Goal: Contribute content: Add original content to the website for others to see

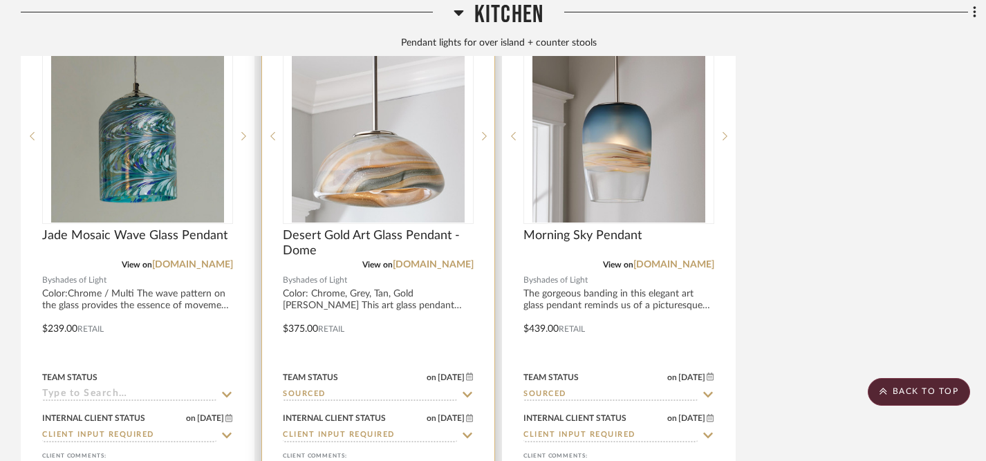
scroll to position [1132, 0]
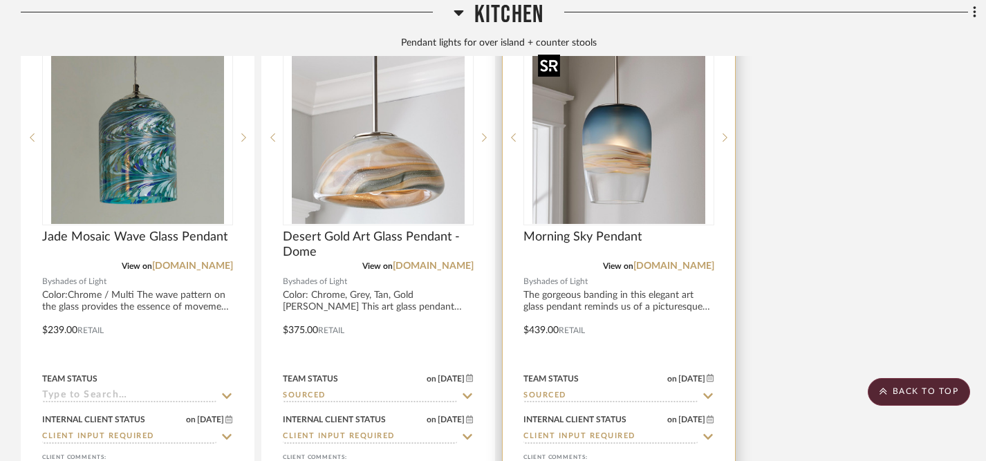
click at [627, 187] on img "0" at bounding box center [618, 137] width 173 height 173
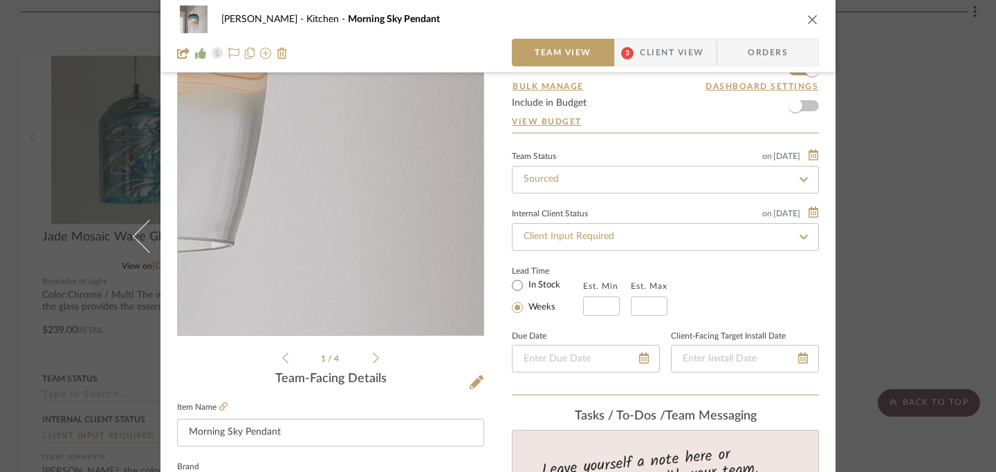
scroll to position [59, 0]
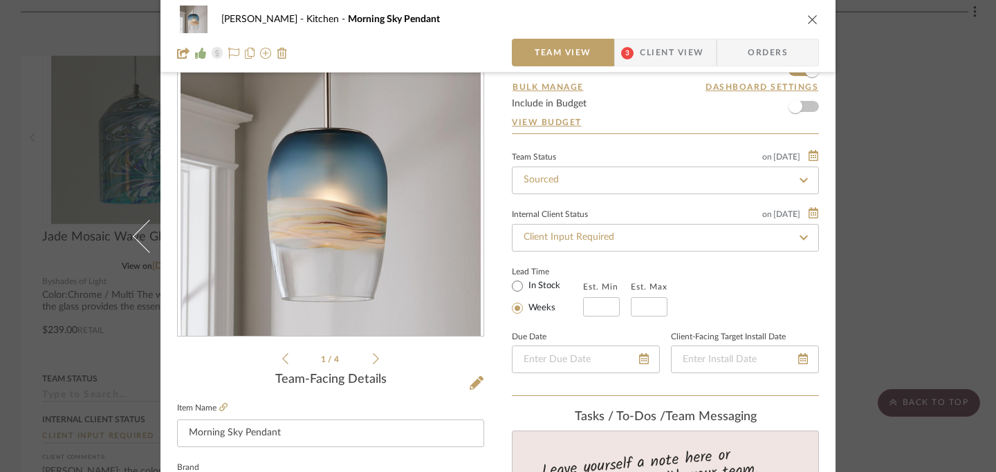
click at [807, 19] on icon "close" at bounding box center [812, 19] width 11 height 11
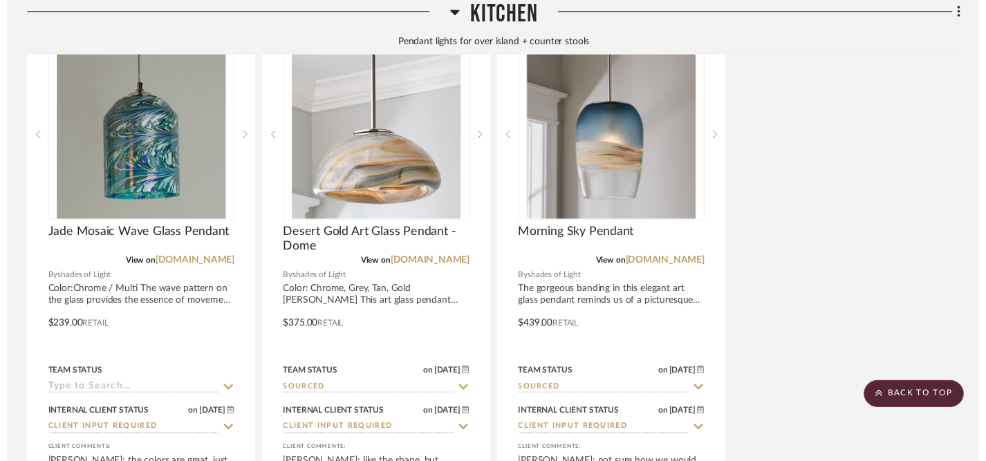
scroll to position [1132, 0]
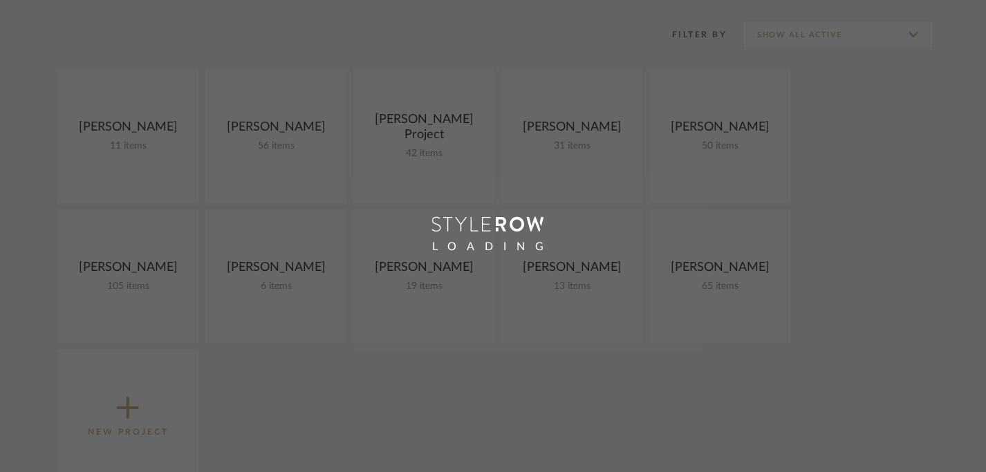
scroll to position [176, 0]
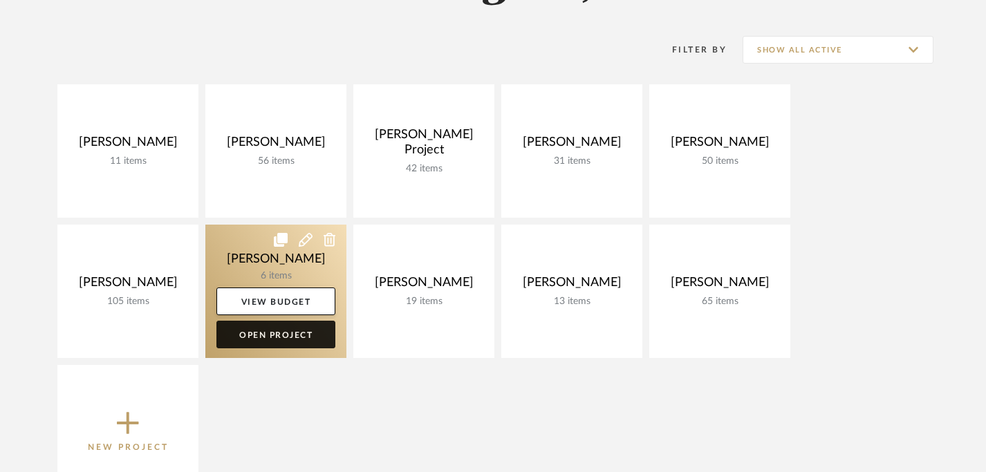
click at [254, 333] on link "Open Project" at bounding box center [275, 335] width 119 height 28
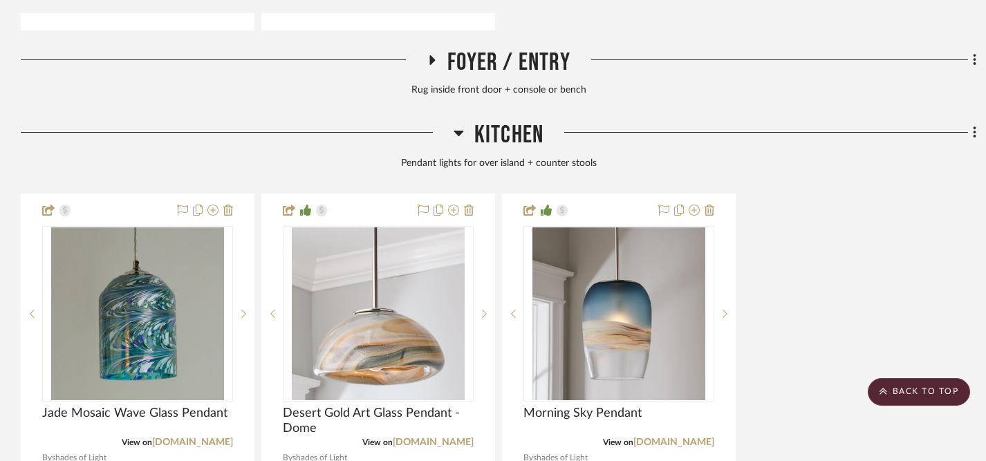
scroll to position [957, 0]
click at [975, 134] on icon at bounding box center [975, 131] width 4 height 15
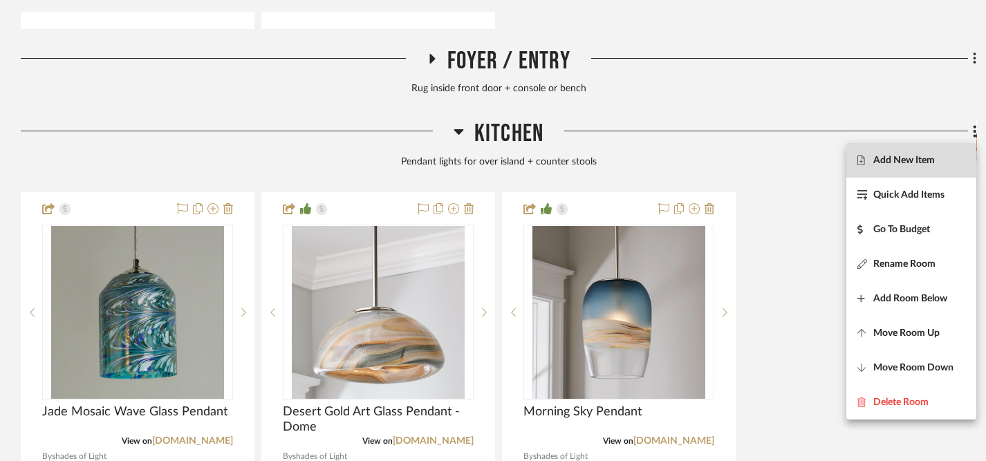
click at [925, 162] on span "Add New Item" at bounding box center [904, 160] width 62 height 12
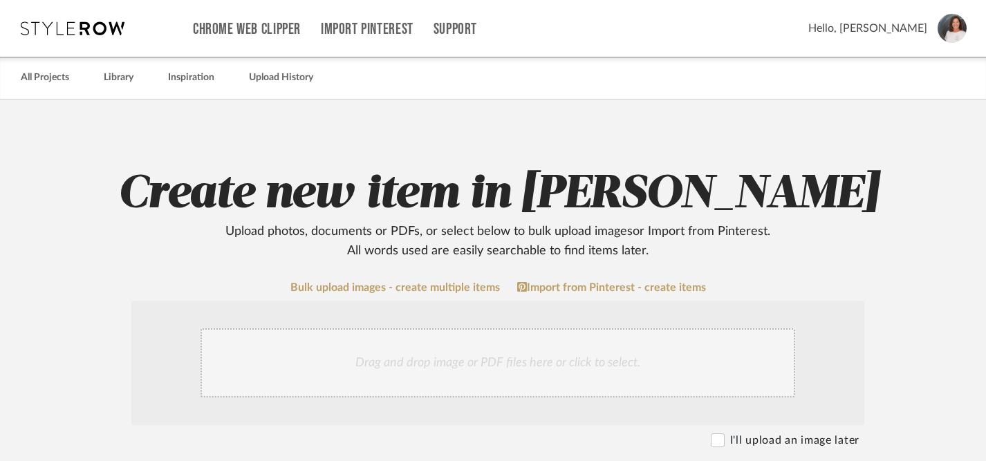
click at [539, 359] on div "Drag and drop image or PDF files here or click to select." at bounding box center [497, 362] width 595 height 69
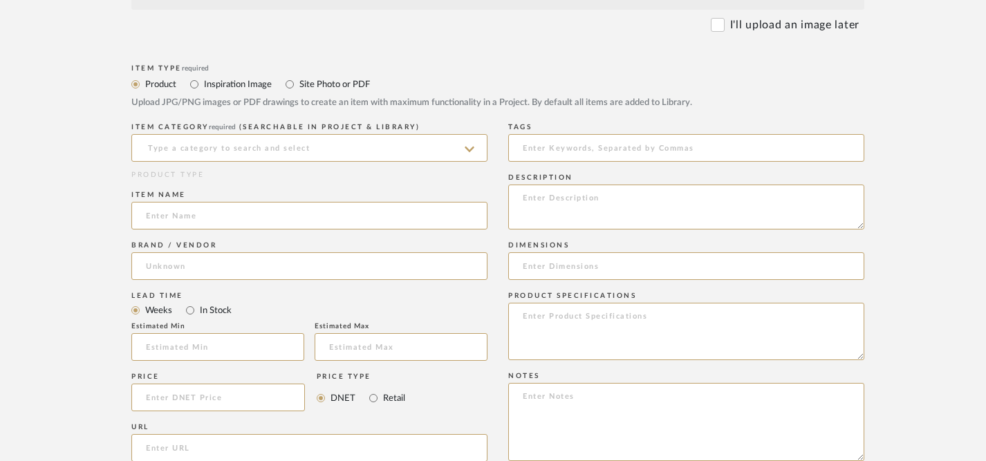
scroll to position [566, 0]
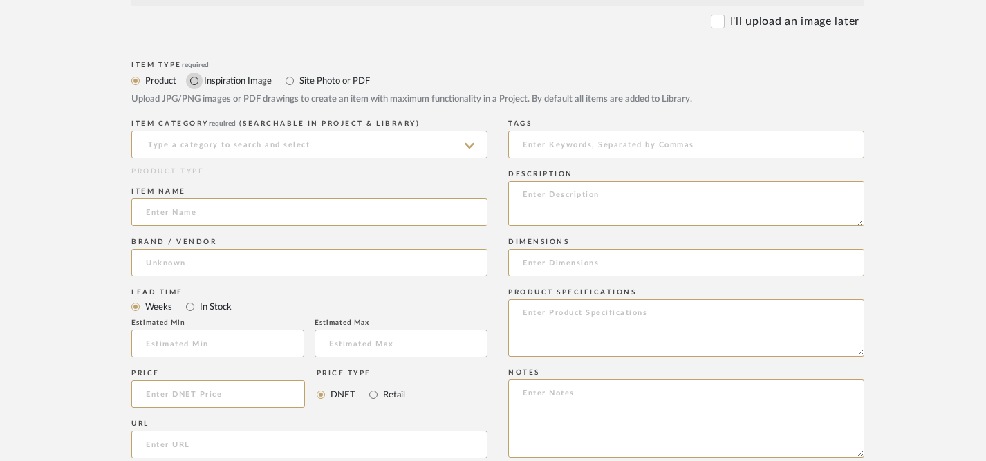
click at [193, 82] on input "Inspiration Image" at bounding box center [194, 81] width 17 height 17
radio input "true"
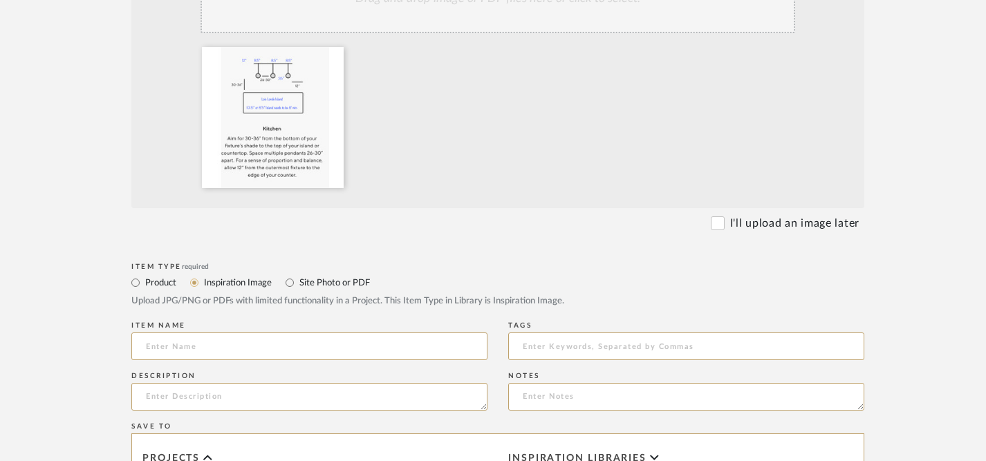
scroll to position [362, 0]
click at [223, 345] on input at bounding box center [309, 349] width 356 height 28
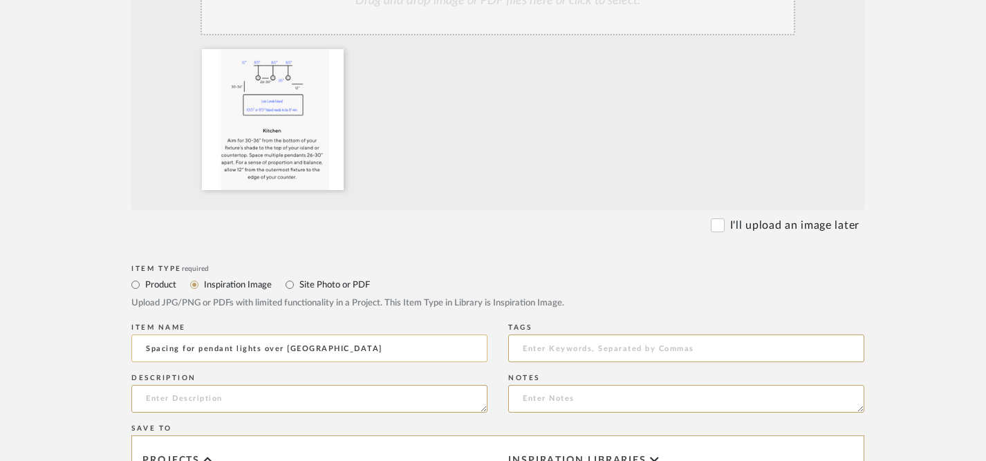
click at [180, 349] on input "Spacing for pendant lights over kitchen island" at bounding box center [309, 349] width 356 height 28
click at [438, 352] on input "Spacing recommendation for pendant lights over kitchen island" at bounding box center [309, 349] width 356 height 28
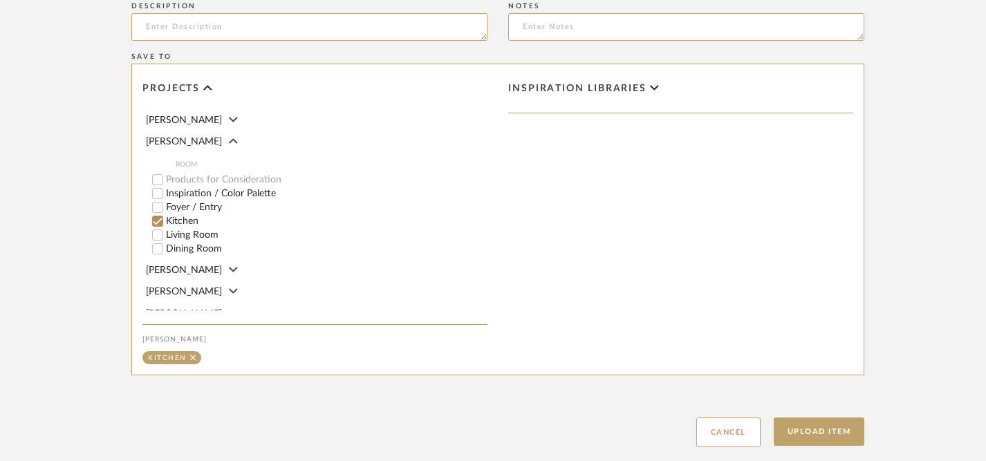
scroll to position [819, 0]
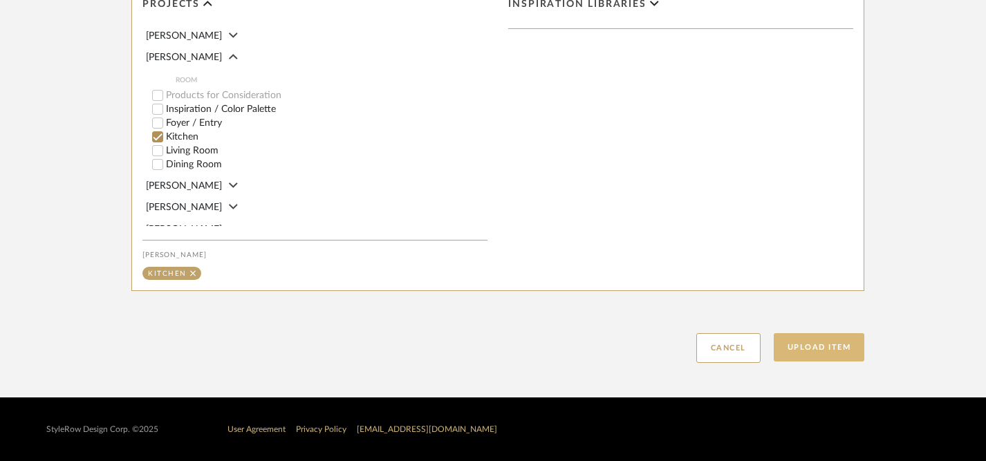
type input "Spacing recommendation for pendant lights over kitchen island"
click at [812, 345] on button "Upload Item" at bounding box center [819, 347] width 91 height 28
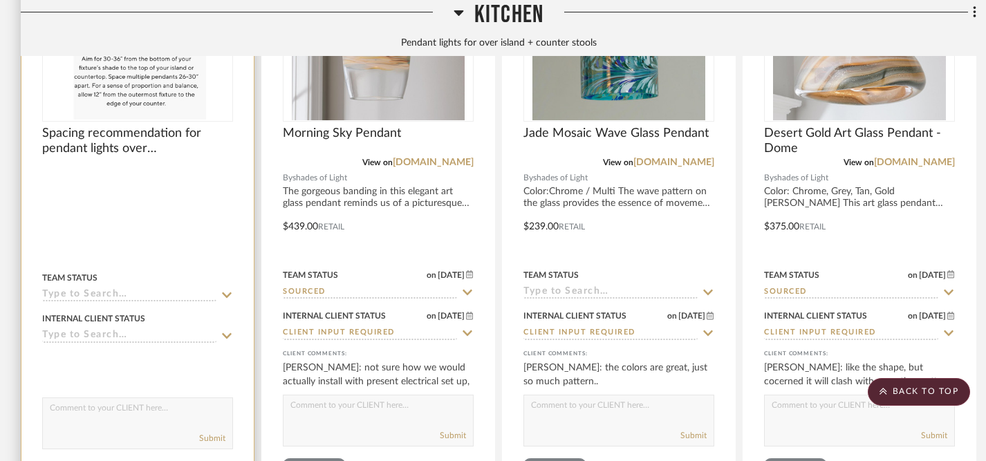
scroll to position [1240, 0]
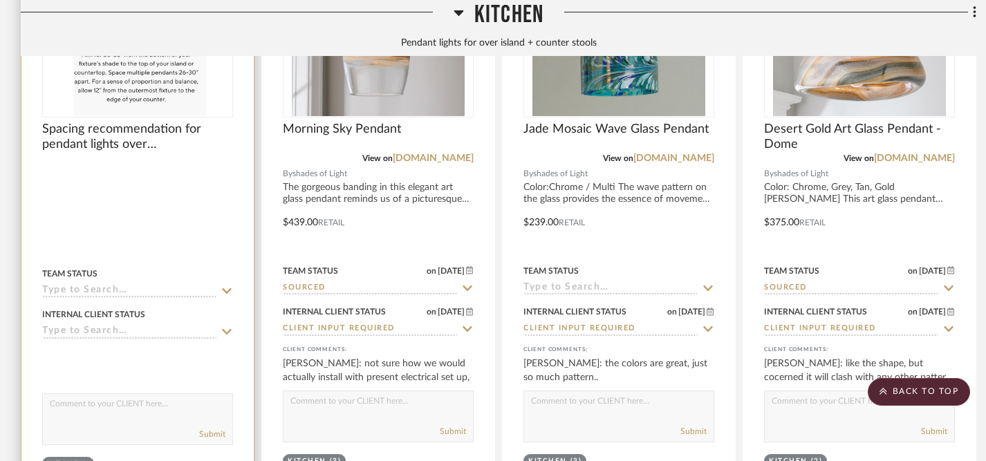
click at [189, 406] on textarea at bounding box center [137, 407] width 189 height 26
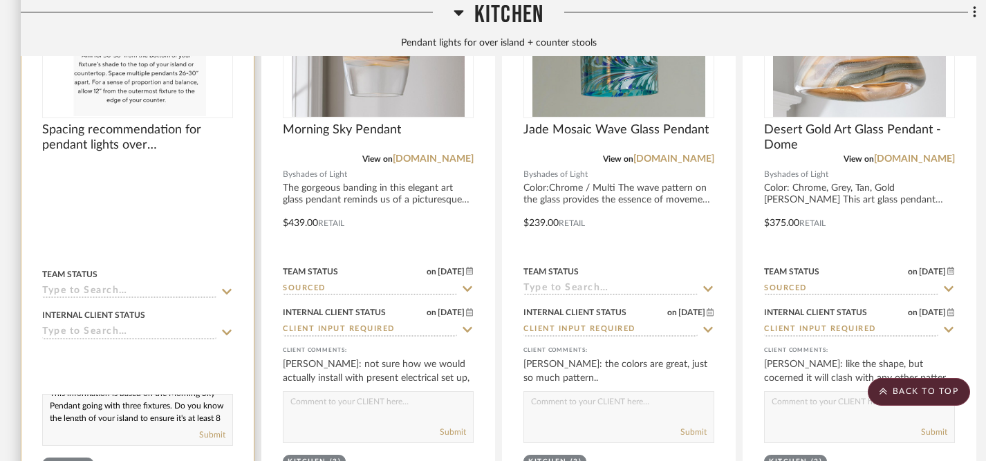
scroll to position [0, 0]
click at [80, 416] on textarea "This information is based on the Morning Sky Pendant going with three fixtures.…" at bounding box center [137, 408] width 189 height 26
click at [82, 415] on textarea "This information is based on the Morning Sky Pendant going with three fixtures.…" at bounding box center [137, 408] width 189 height 26
click at [51, 414] on textarea "This information is based on the Morning Sky Pendant lights through Shades of L…" at bounding box center [137, 408] width 189 height 26
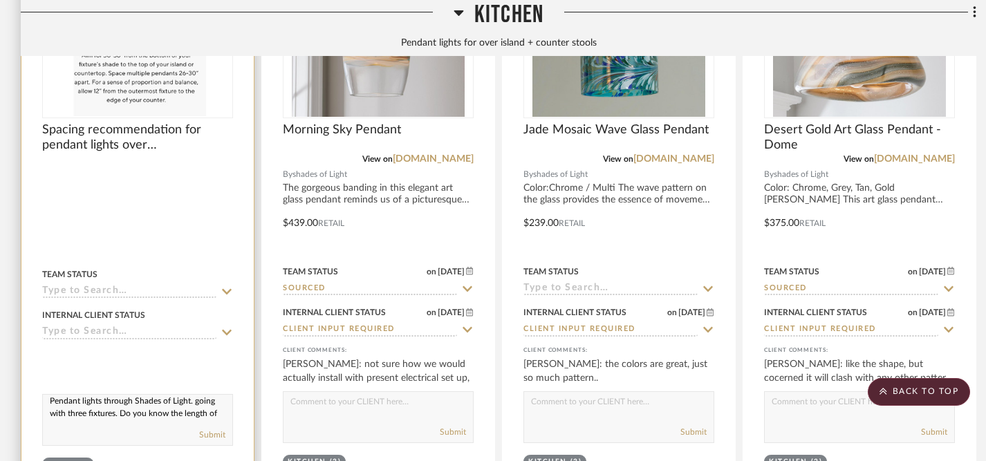
click at [67, 412] on textarea "This information is based on the Morning Sky Pendant lights through Shades of L…" at bounding box center [137, 408] width 189 height 26
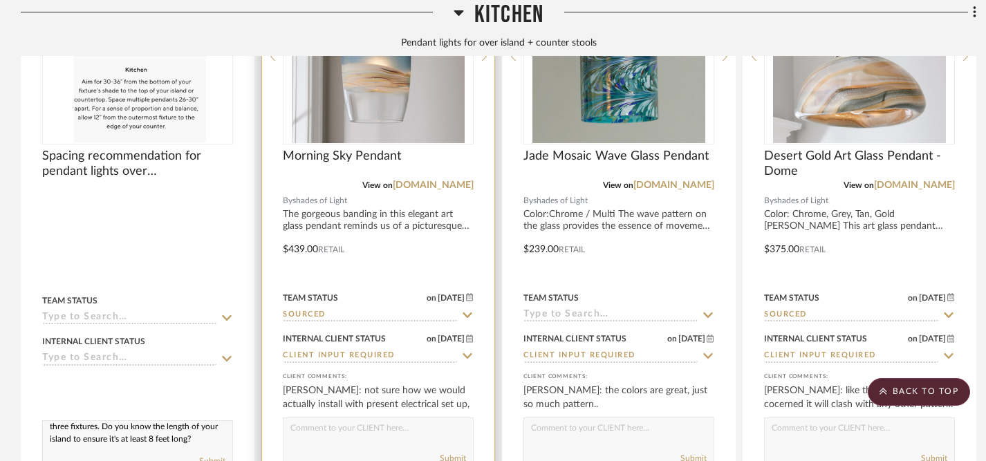
scroll to position [1215, 0]
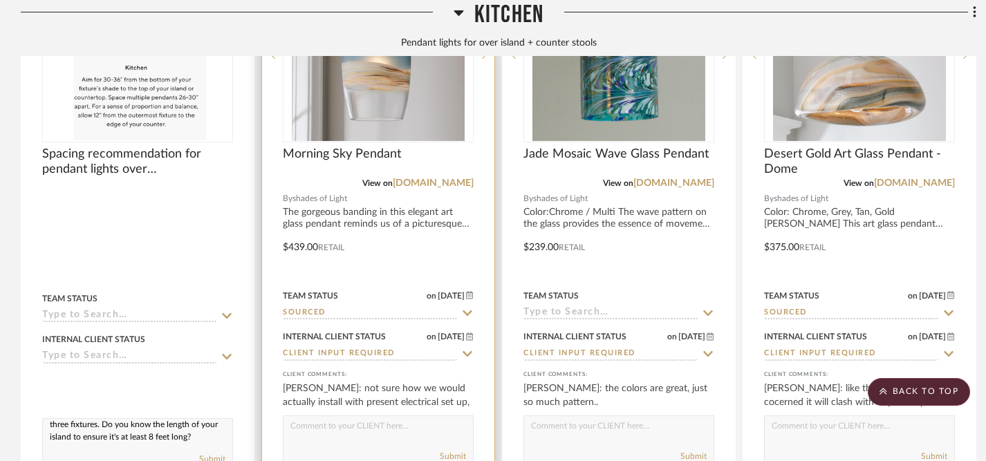
type textarea "This information is based on the Morning Sky Pendant lights through Shades of L…"
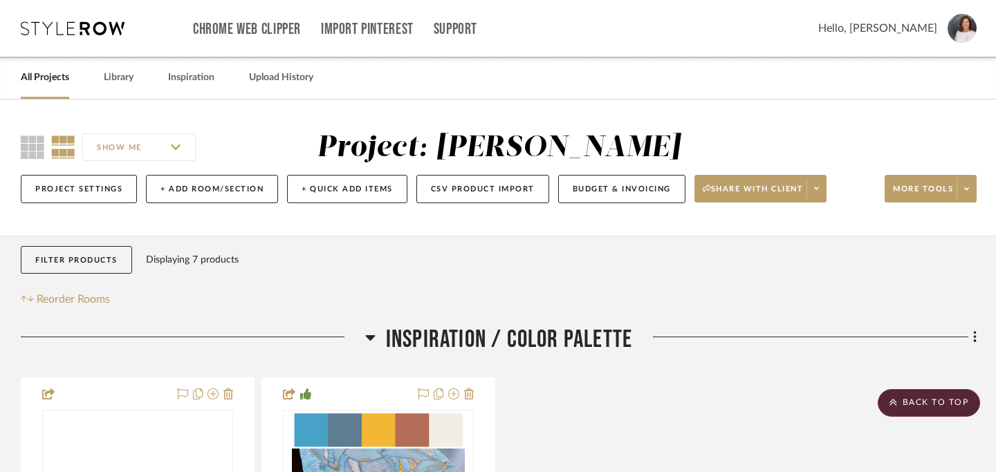
scroll to position [0, 0]
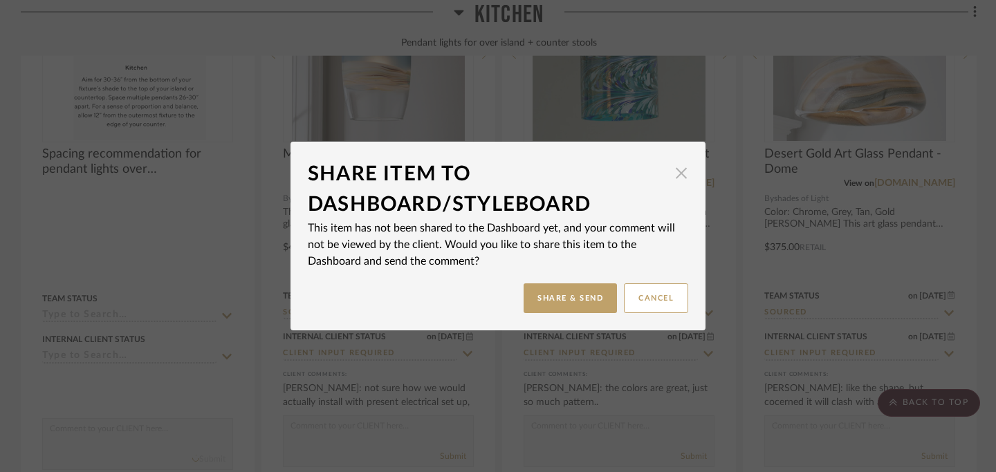
click at [679, 178] on span "button" at bounding box center [681, 173] width 28 height 28
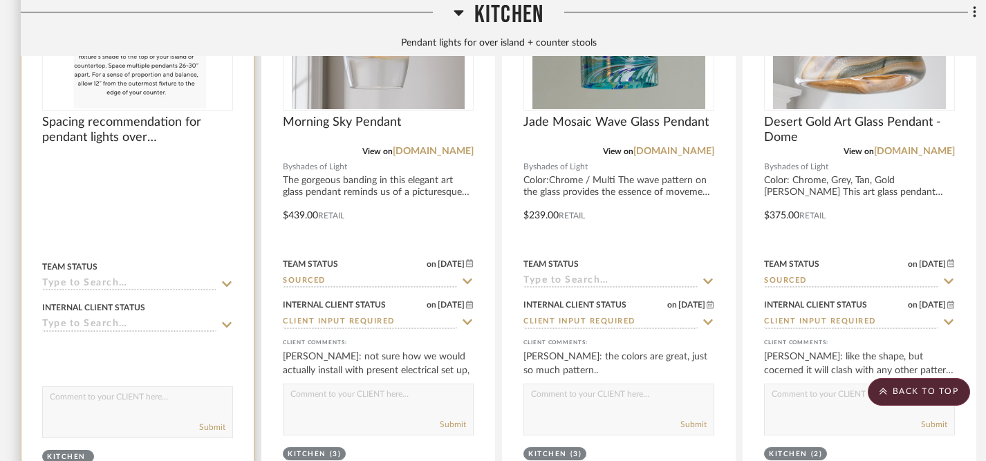
scroll to position [1258, 0]
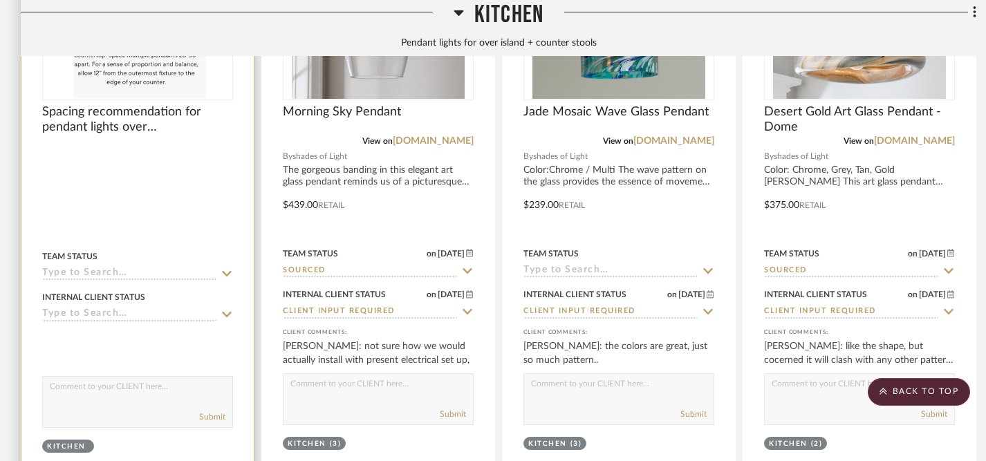
type textarea "I"
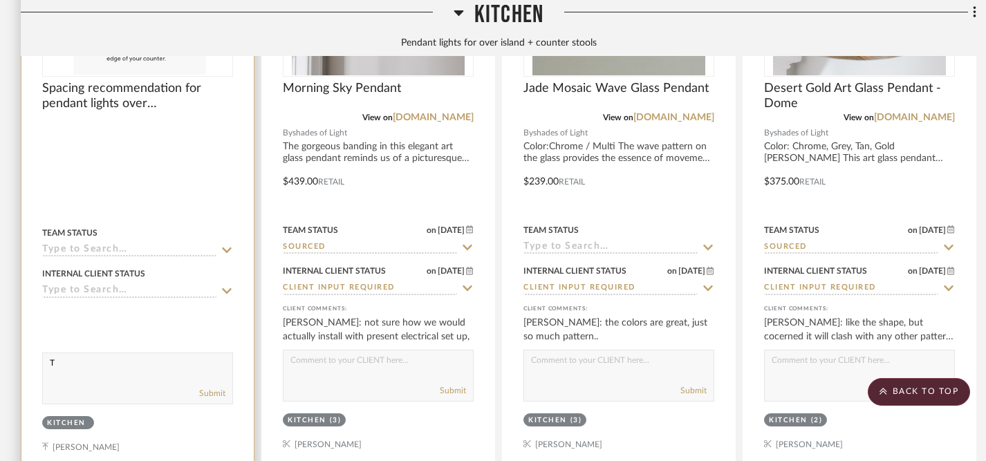
scroll to position [1284, 0]
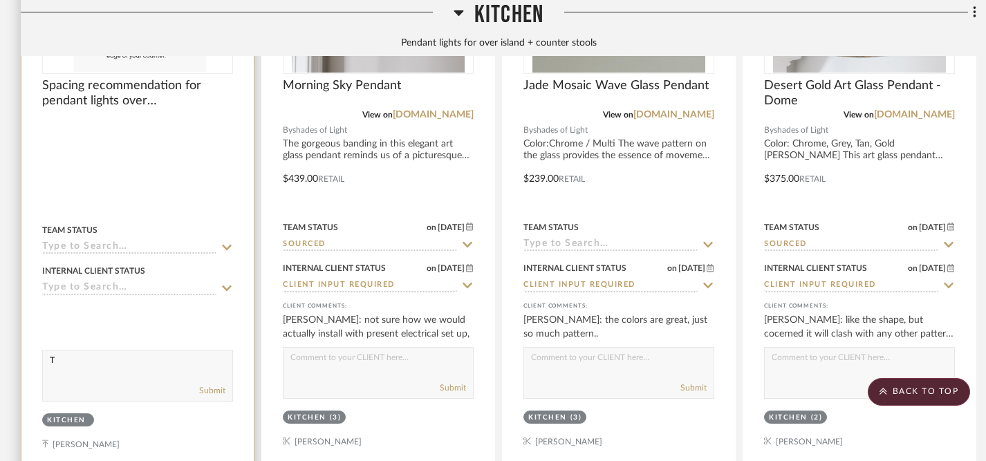
type textarea "T"
